Goal: Task Accomplishment & Management: Manage account settings

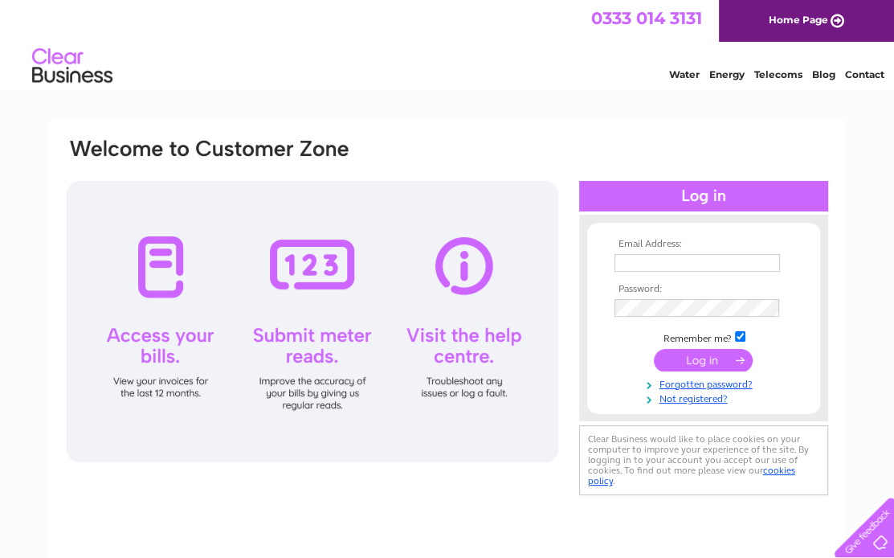
type input "[EMAIL_ADDRESS][DOMAIN_NAME]"
click at [685, 359] on input "submit" at bounding box center [703, 360] width 99 height 23
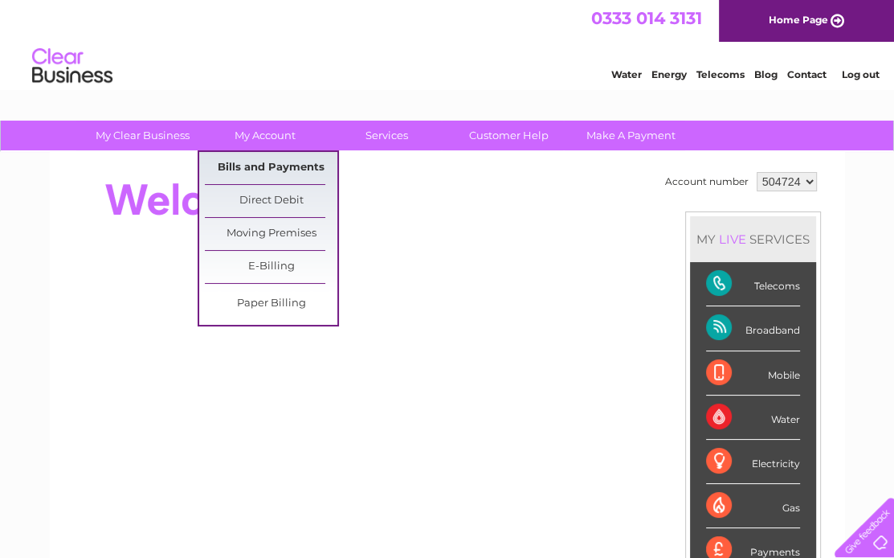
click at [266, 165] on link "Bills and Payments" at bounding box center [271, 168] width 133 height 32
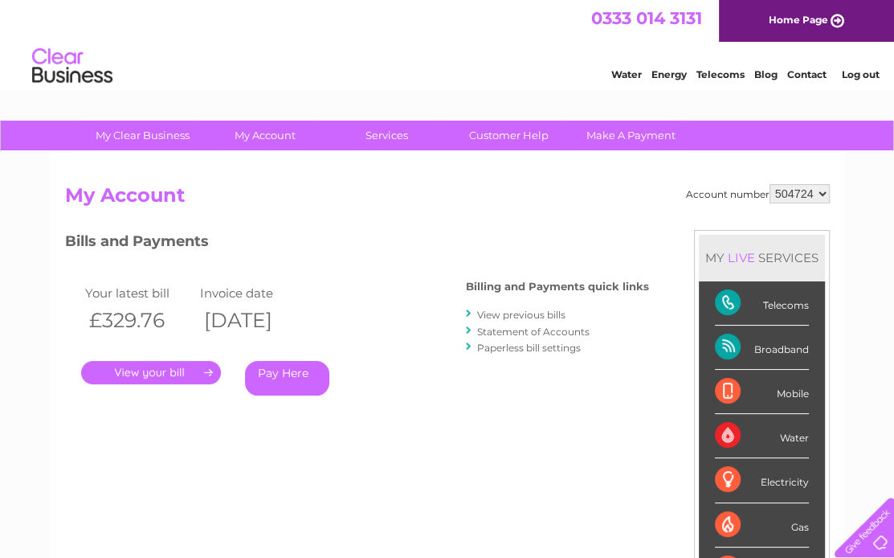
click at [166, 377] on link "." at bounding box center [151, 372] width 140 height 23
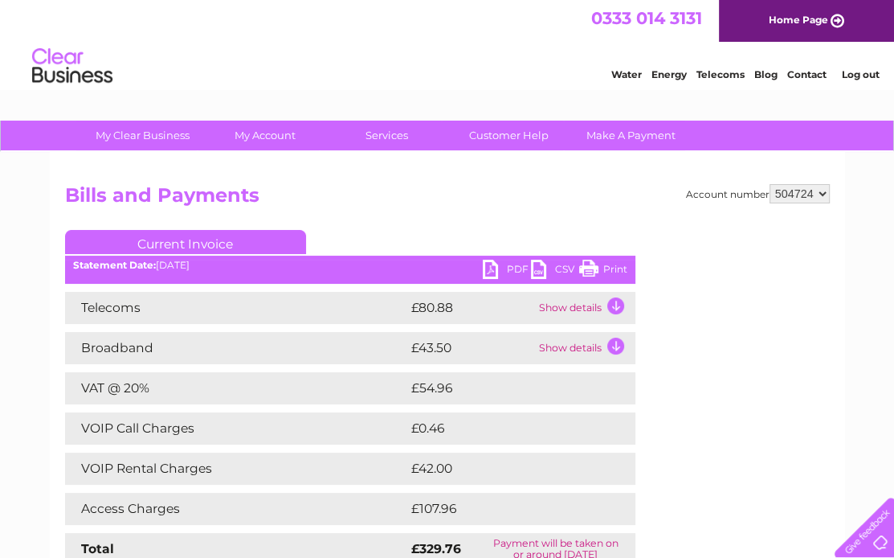
click at [489, 272] on link "PDF" at bounding box center [507, 271] width 48 height 23
